Goal: Transaction & Acquisition: Obtain resource

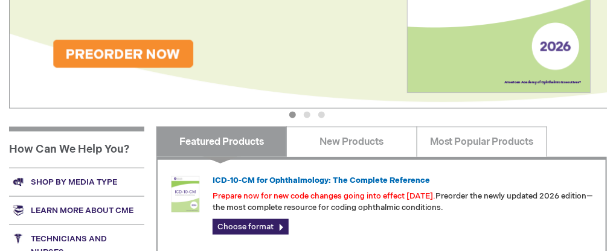
scroll to position [362, 0]
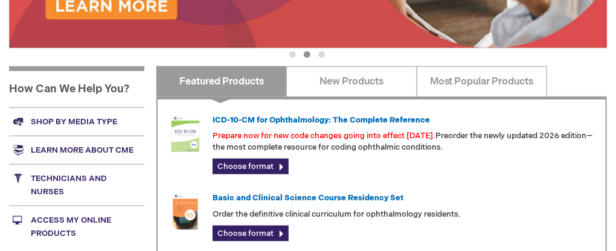
click at [51, 117] on link "Shop by media type" at bounding box center [76, 121] width 135 height 28
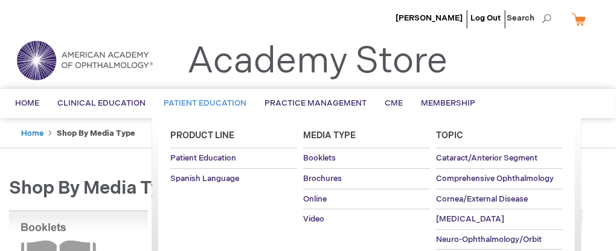
click at [189, 99] on span "Patient Education" at bounding box center [205, 103] width 83 height 10
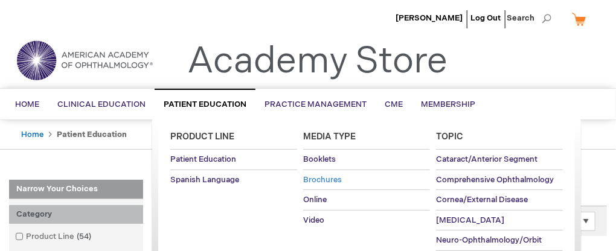
click at [313, 176] on span "Brochures" at bounding box center [322, 180] width 39 height 10
